Goal: Task Accomplishment & Management: Manage account settings

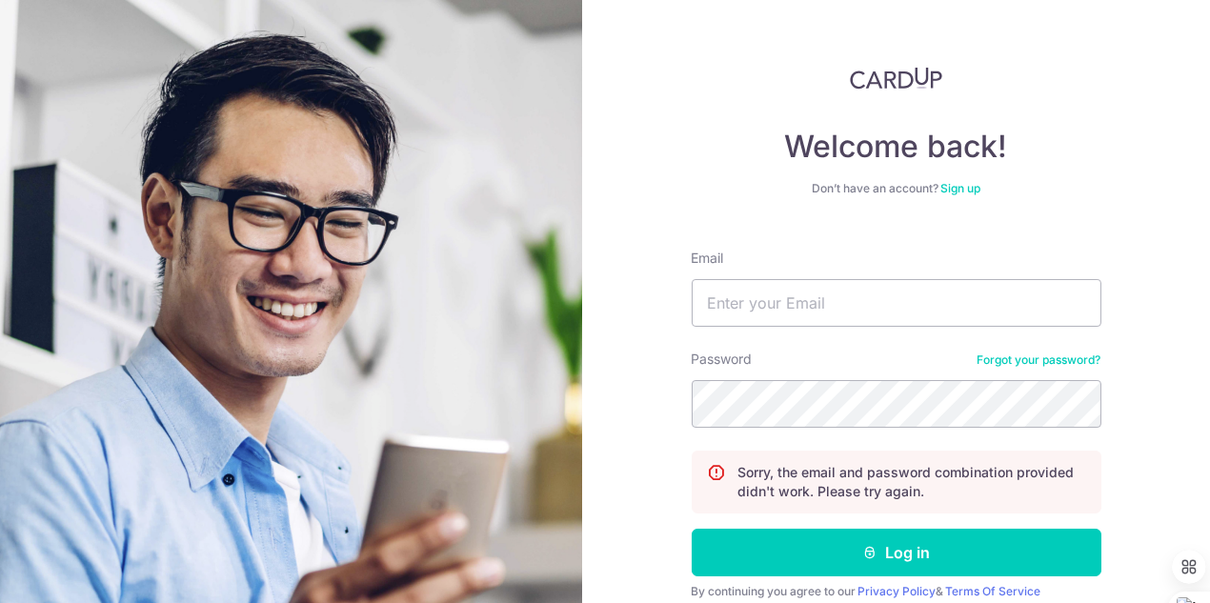
click at [992, 336] on form "Email Password Forgot your password? Sorry, the email and password combination …" at bounding box center [897, 447] width 410 height 426
click at [795, 314] on input "Email" at bounding box center [897, 303] width 410 height 48
type input "[EMAIL_ADDRESS][DOMAIN_NAME]"
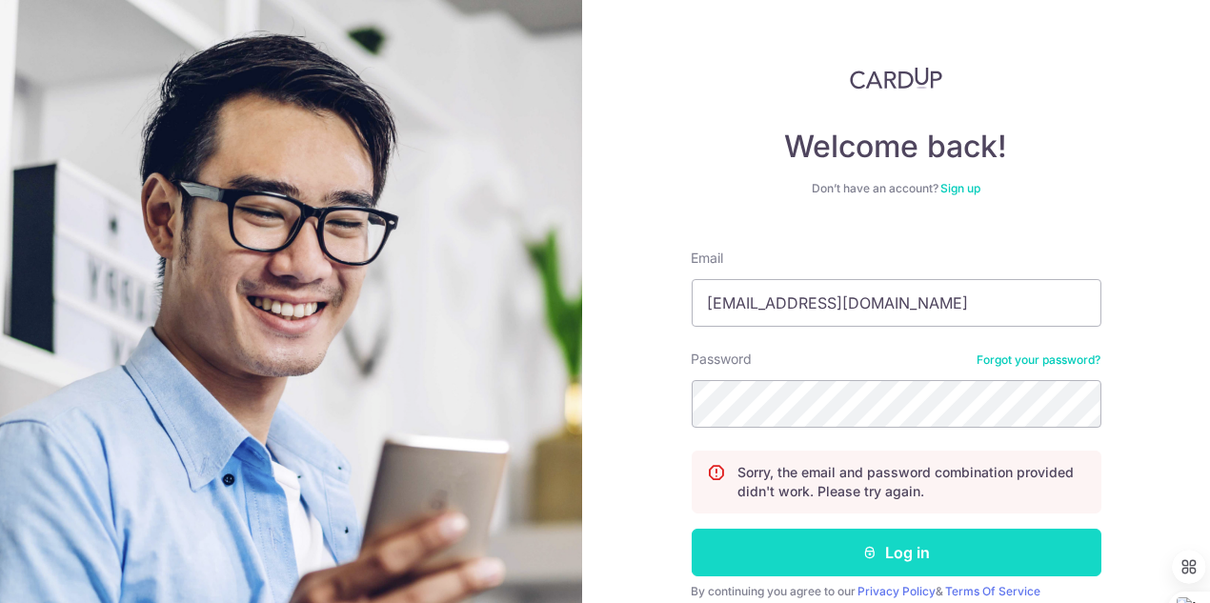
click at [878, 542] on button "Log in" at bounding box center [897, 553] width 410 height 48
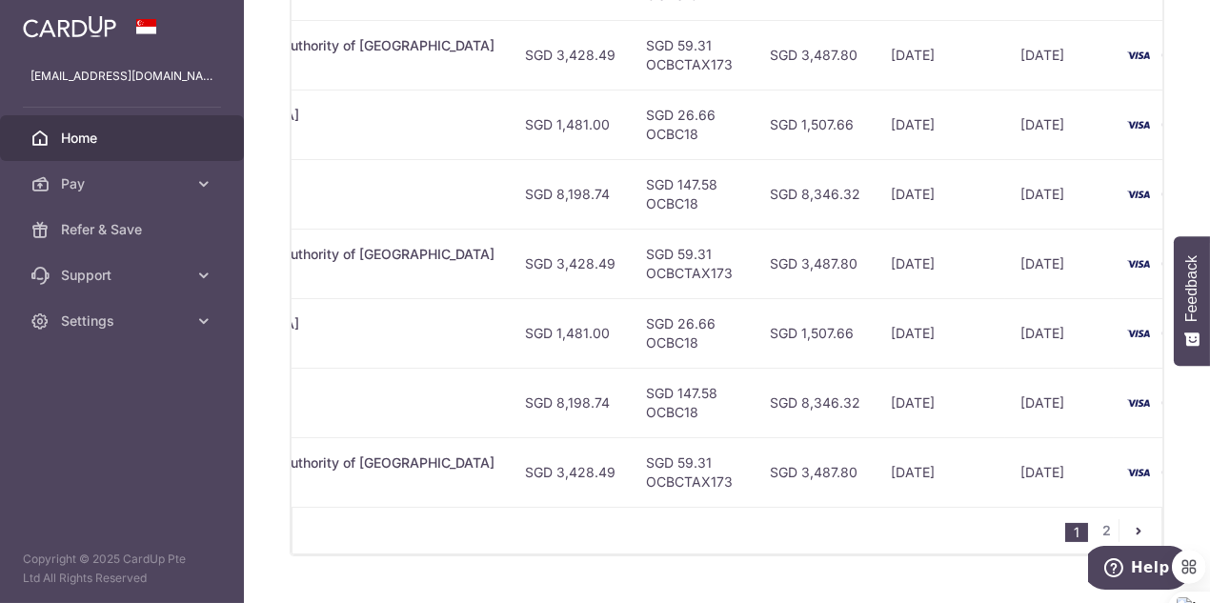
scroll to position [870, 0]
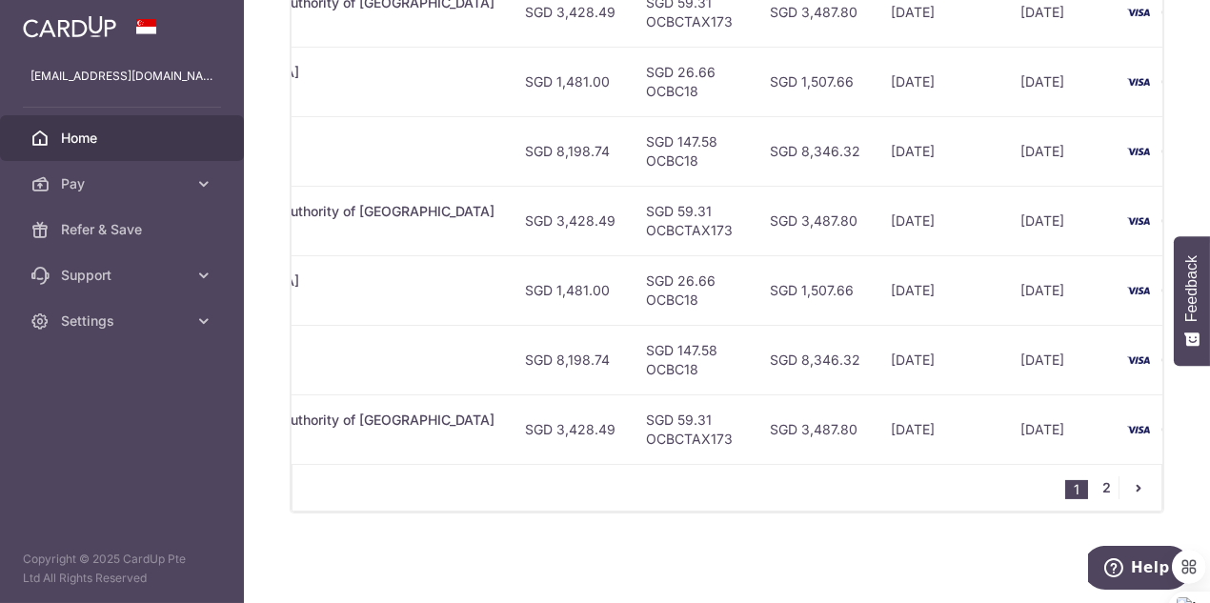
click at [1097, 486] on link "2" at bounding box center [1107, 487] width 23 height 23
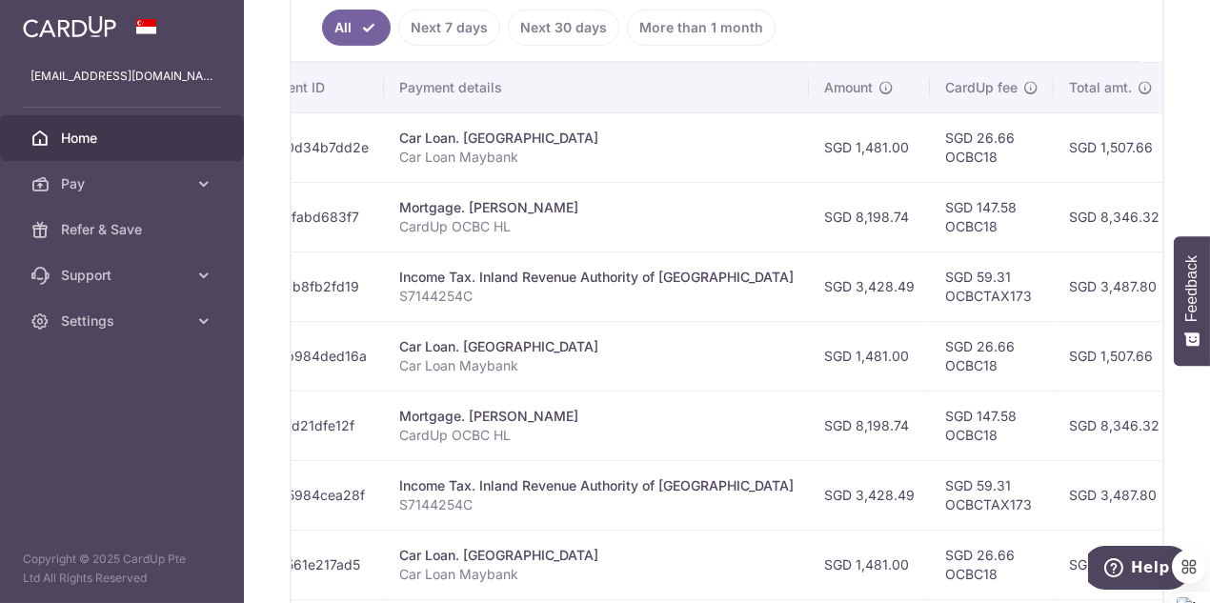
scroll to position [0, 0]
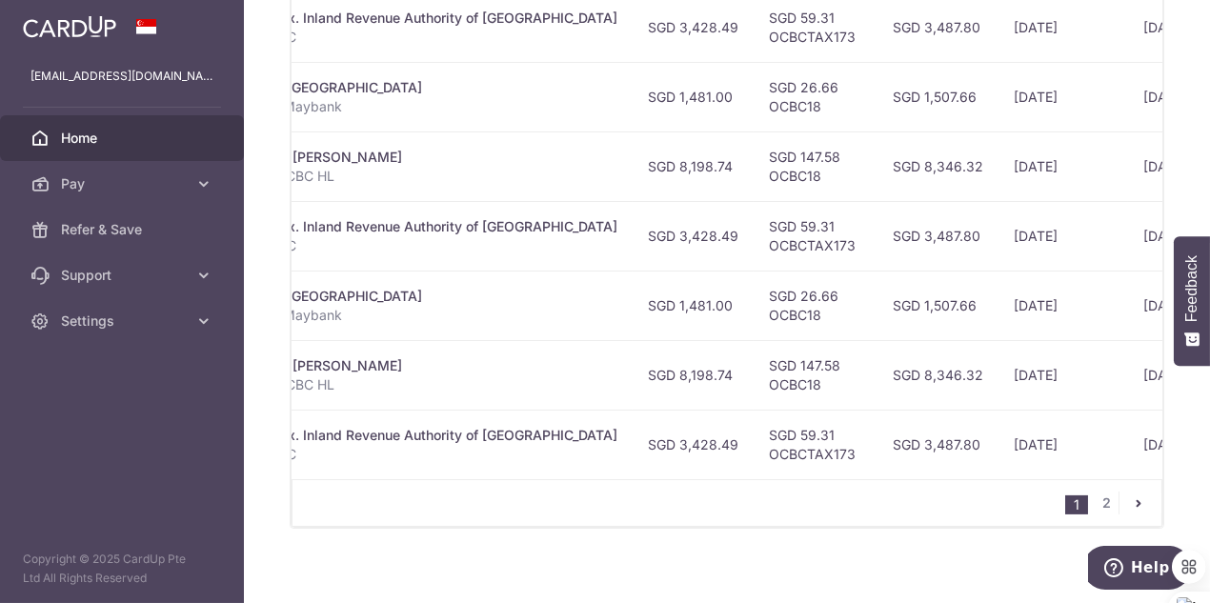
scroll to position [0, 477]
click at [1097, 505] on link "2" at bounding box center [1107, 503] width 23 height 23
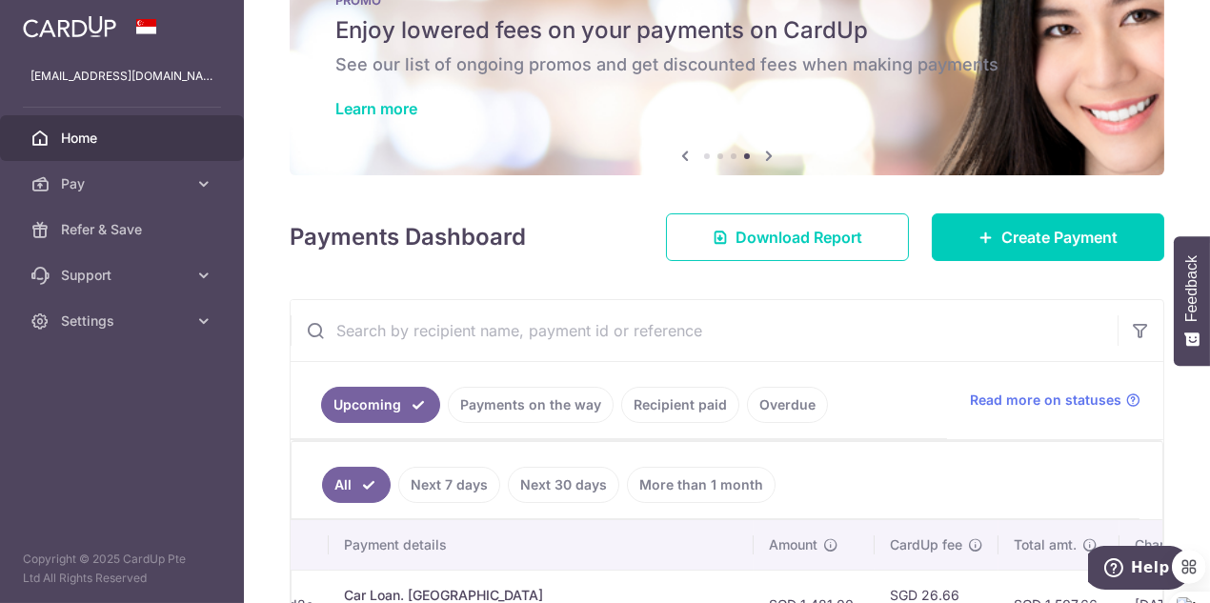
scroll to position [0, 0]
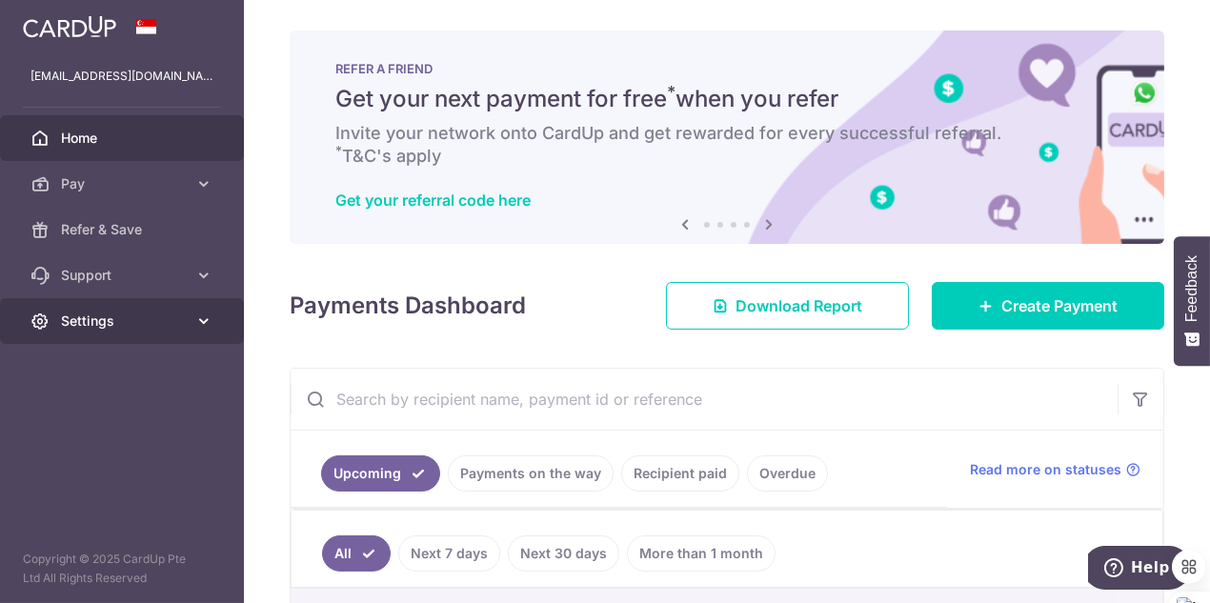
click at [125, 319] on span "Settings" at bounding box center [124, 321] width 126 height 19
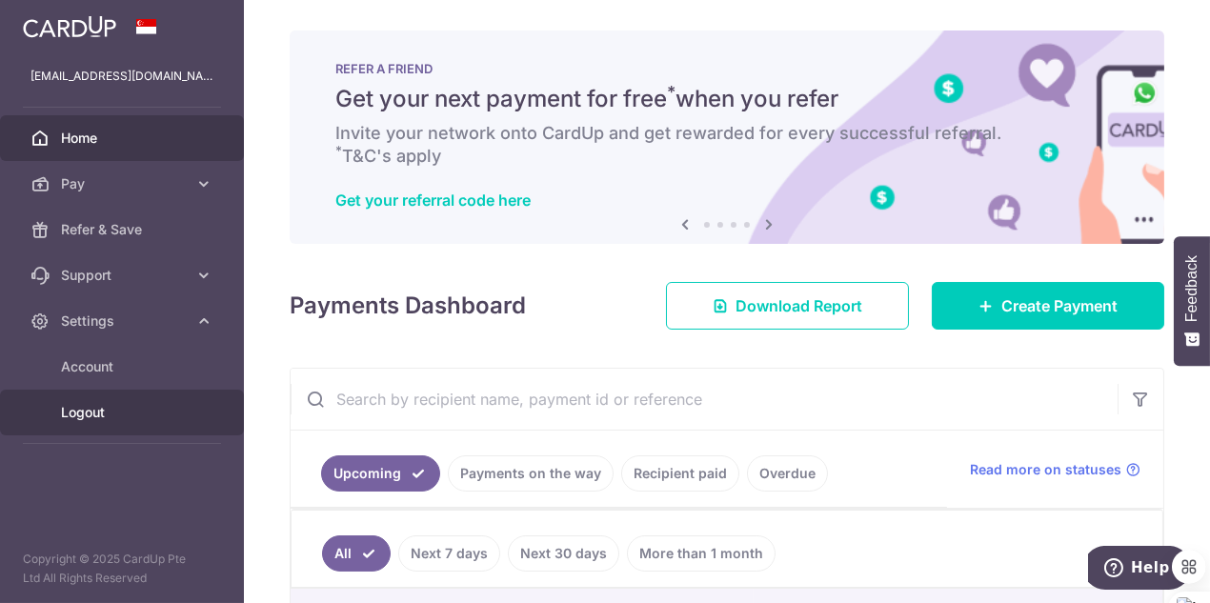
click at [85, 413] on span "Logout" at bounding box center [124, 412] width 126 height 19
